Goal: Find specific page/section: Find specific page/section

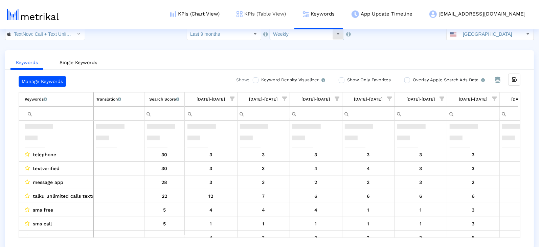
scroll to position [44, 0]
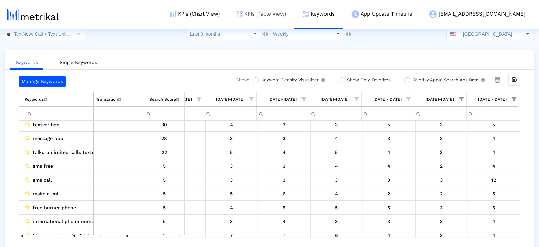
click at [280, 11] on link "KPIs (Table View)" at bounding box center [261, 14] width 66 height 28
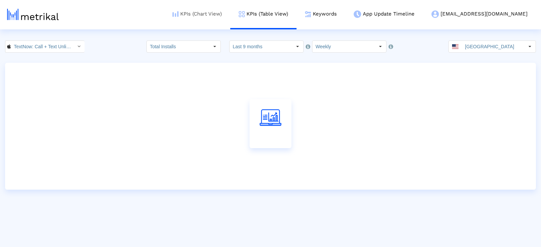
click at [230, 13] on link "KPIs (Chart View)" at bounding box center [197, 14] width 66 height 28
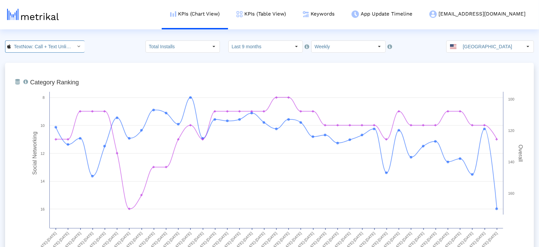
click at [26, 46] on input "TextNow: Call + Text Unlimited < 314716233 >" at bounding box center [41, 46] width 61 height 11
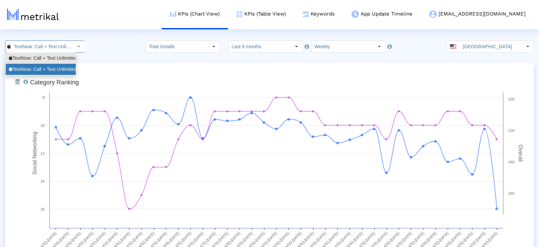
click at [31, 71] on div "TextNow: Call + Text Unlimited <com.enflick.android.TextNow>" at bounding box center [41, 69] width 64 height 6
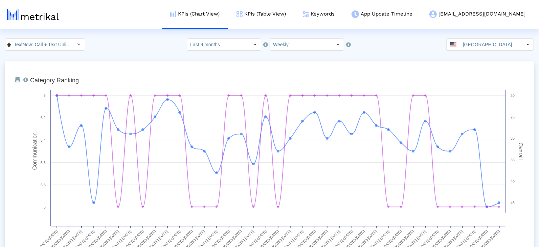
scroll to position [0, 86]
